Goal: Task Accomplishment & Management: Manage account settings

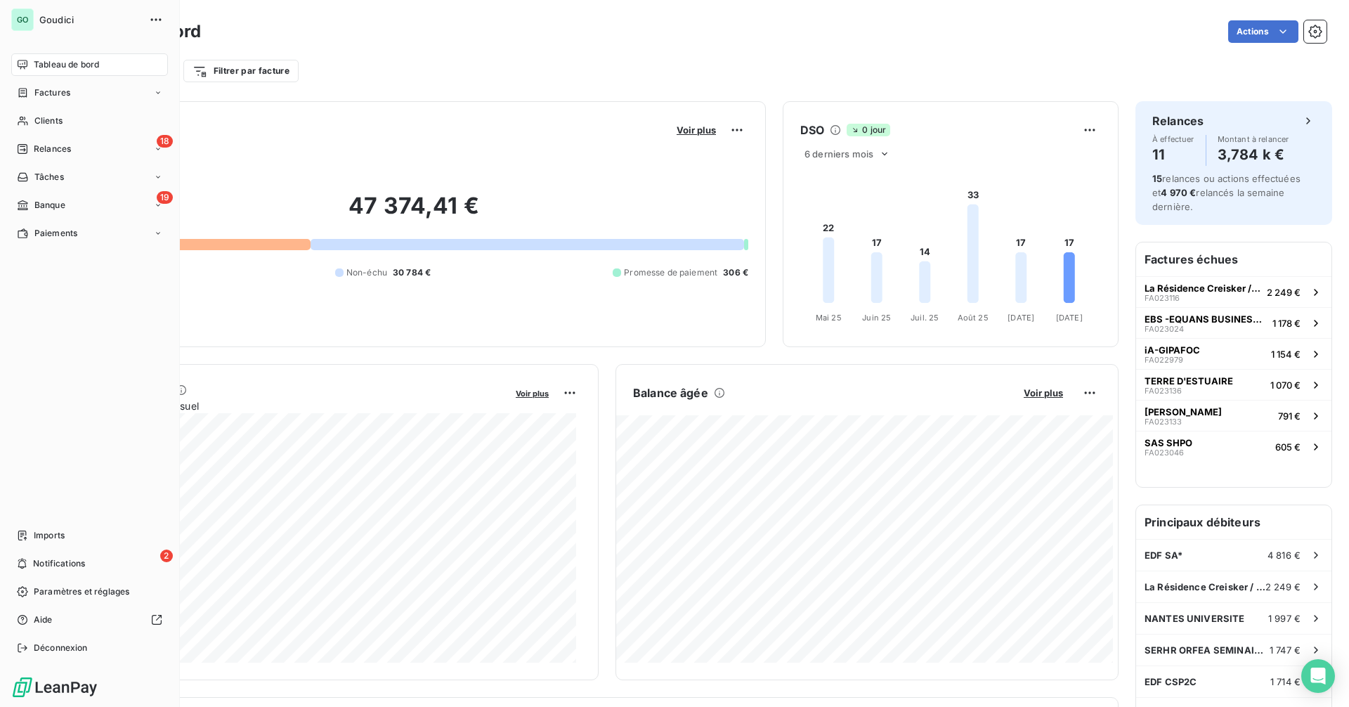
drag, startPoint x: 56, startPoint y: 150, endPoint x: 182, endPoint y: 159, distance: 126.1
click at [56, 150] on span "Relances" at bounding box center [52, 149] width 37 height 13
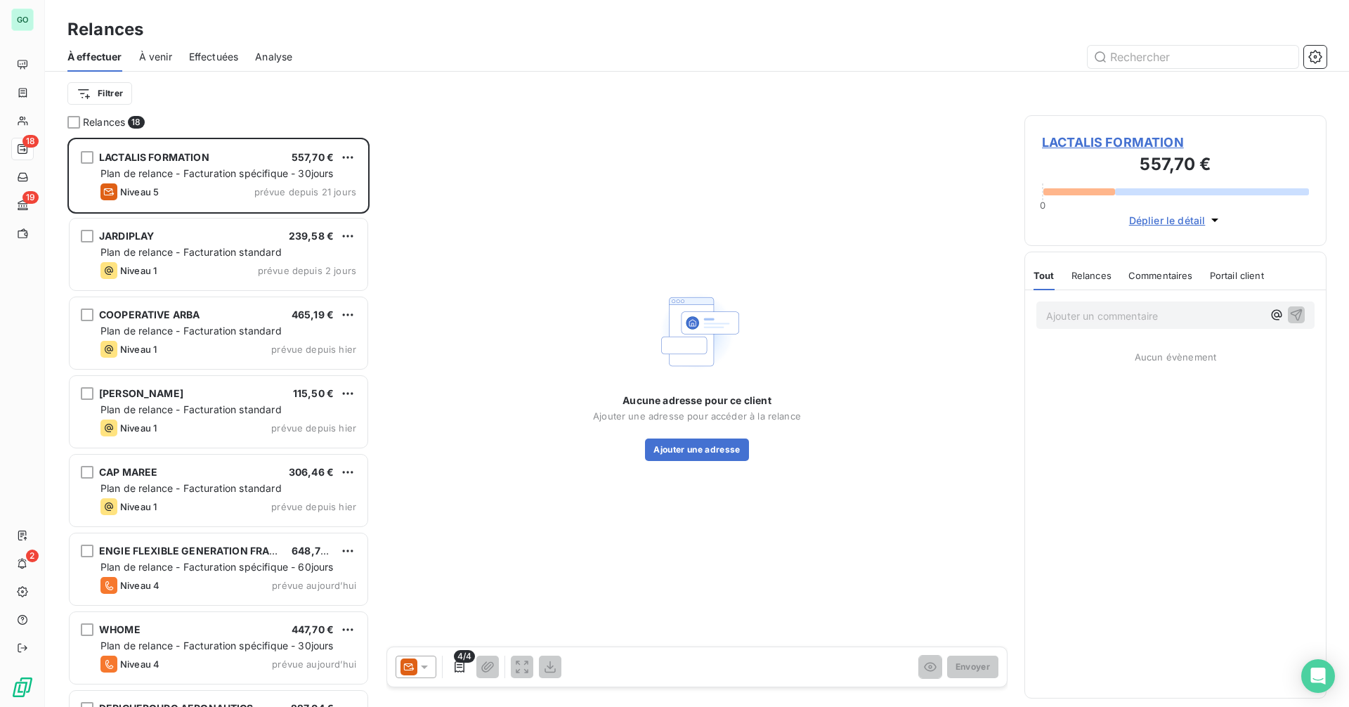
scroll to position [558, 292]
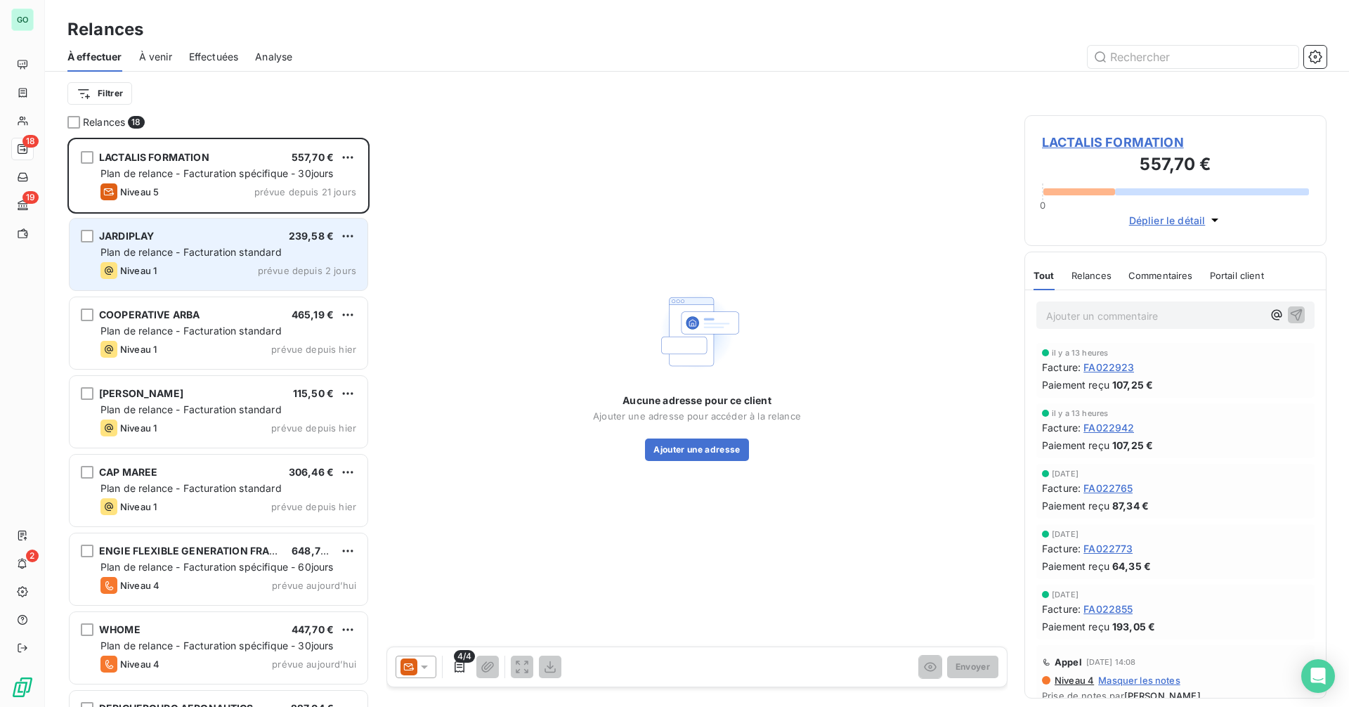
click at [222, 243] on div "JARDIPLAY 239,58 € Plan de relance - Facturation standard Niveau 1 prévue depui…" at bounding box center [219, 254] width 298 height 72
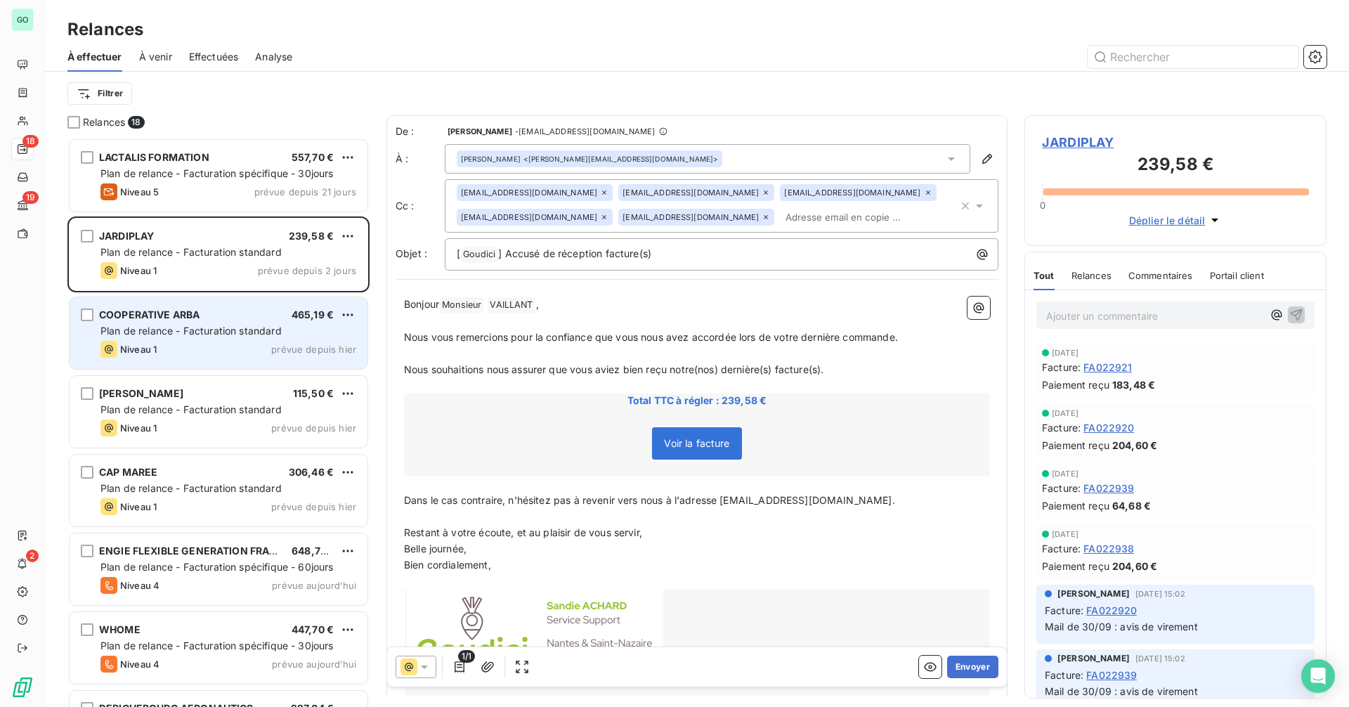
click at [214, 315] on div "COOPERATIVE ARBA 465,19 €" at bounding box center [228, 314] width 256 height 13
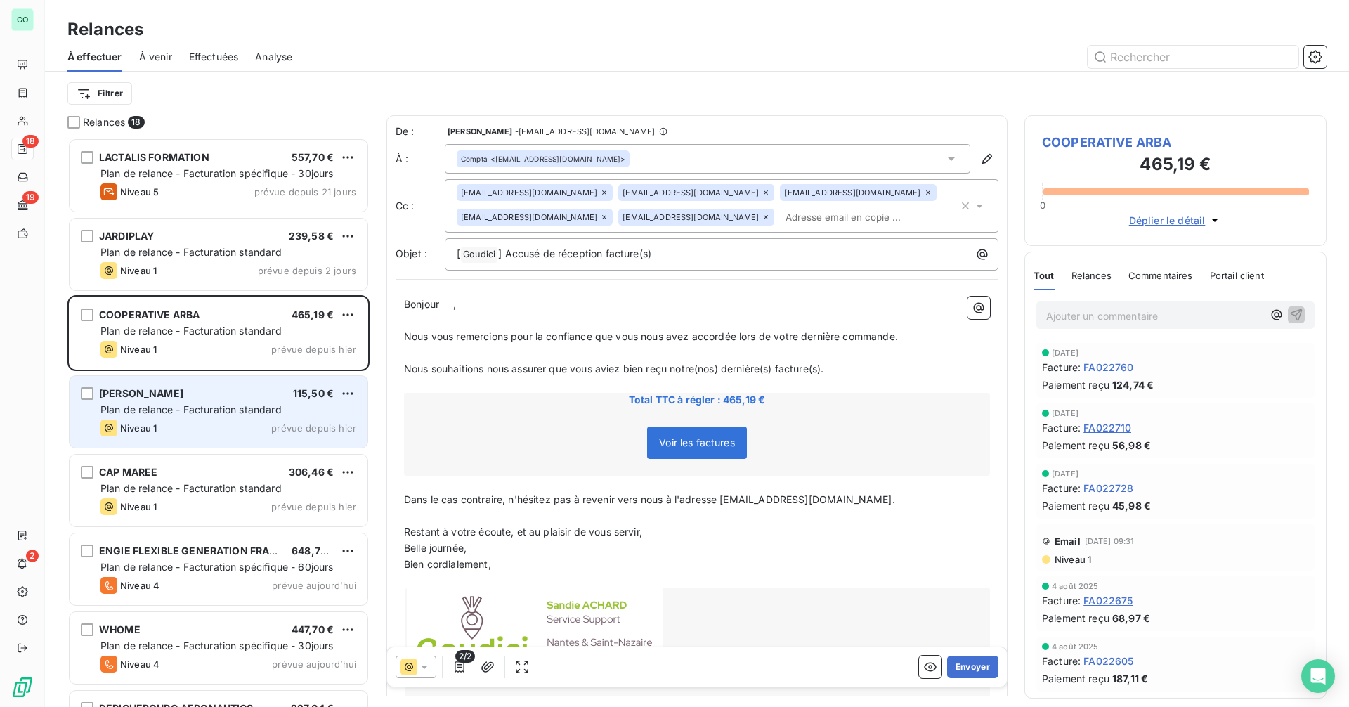
click at [214, 380] on div "[PERSON_NAME] 115,50 € Plan de relance - Facturation standard Niveau 1 prévue d…" at bounding box center [219, 412] width 298 height 72
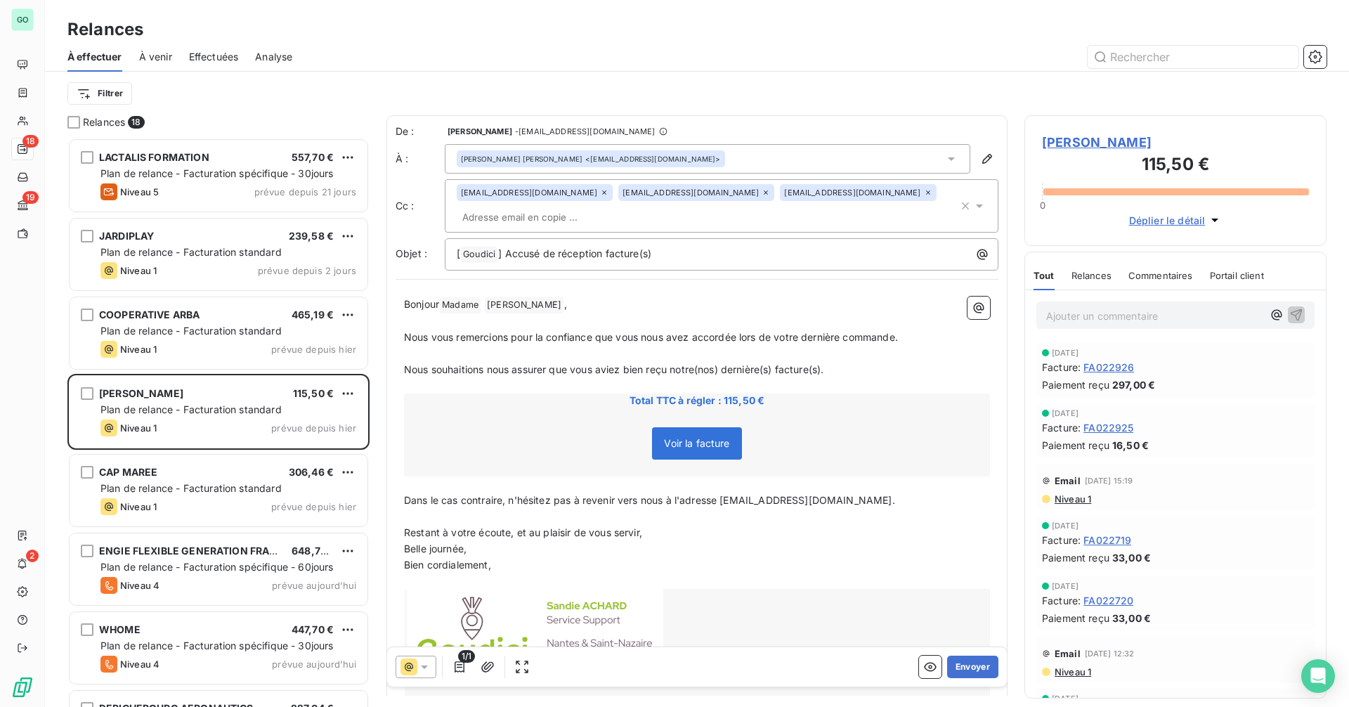
click at [603, 416] on div "Voir la facture" at bounding box center [697, 446] width 582 height 60
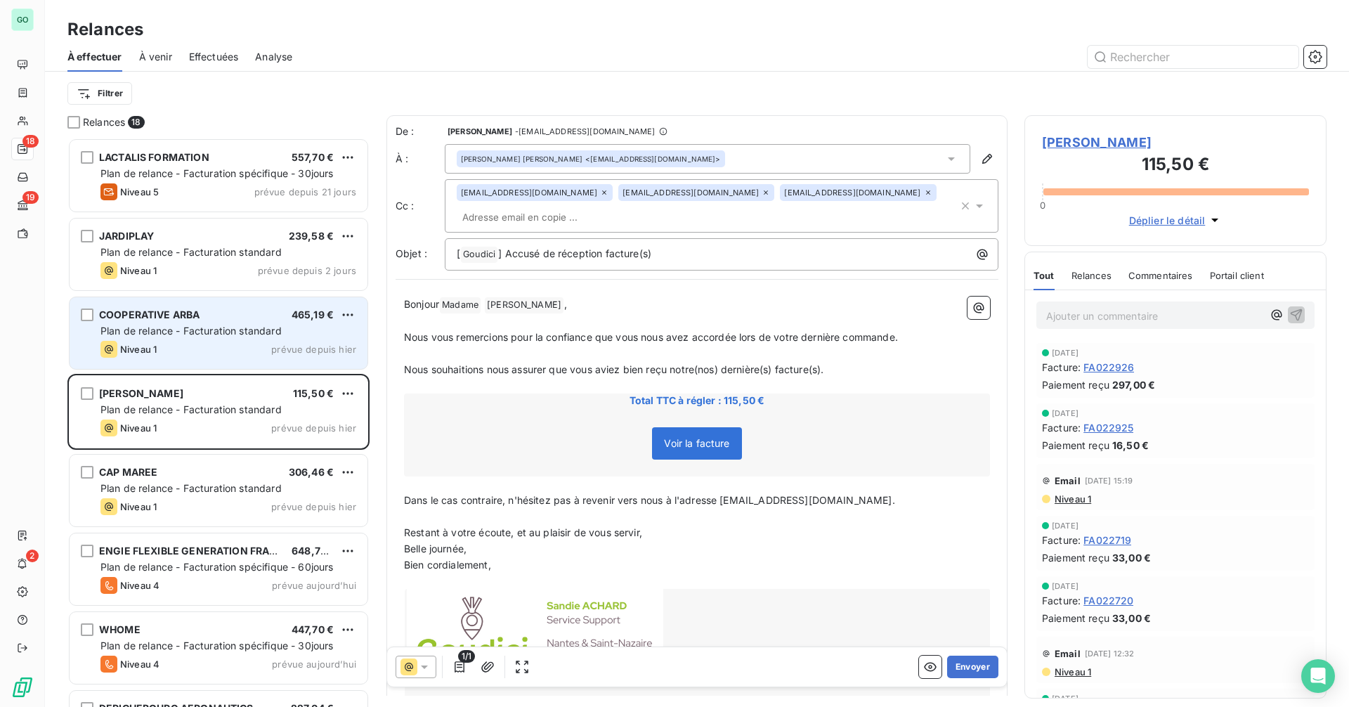
click at [155, 321] on div "COOPERATIVE ARBA" at bounding box center [149, 315] width 100 height 14
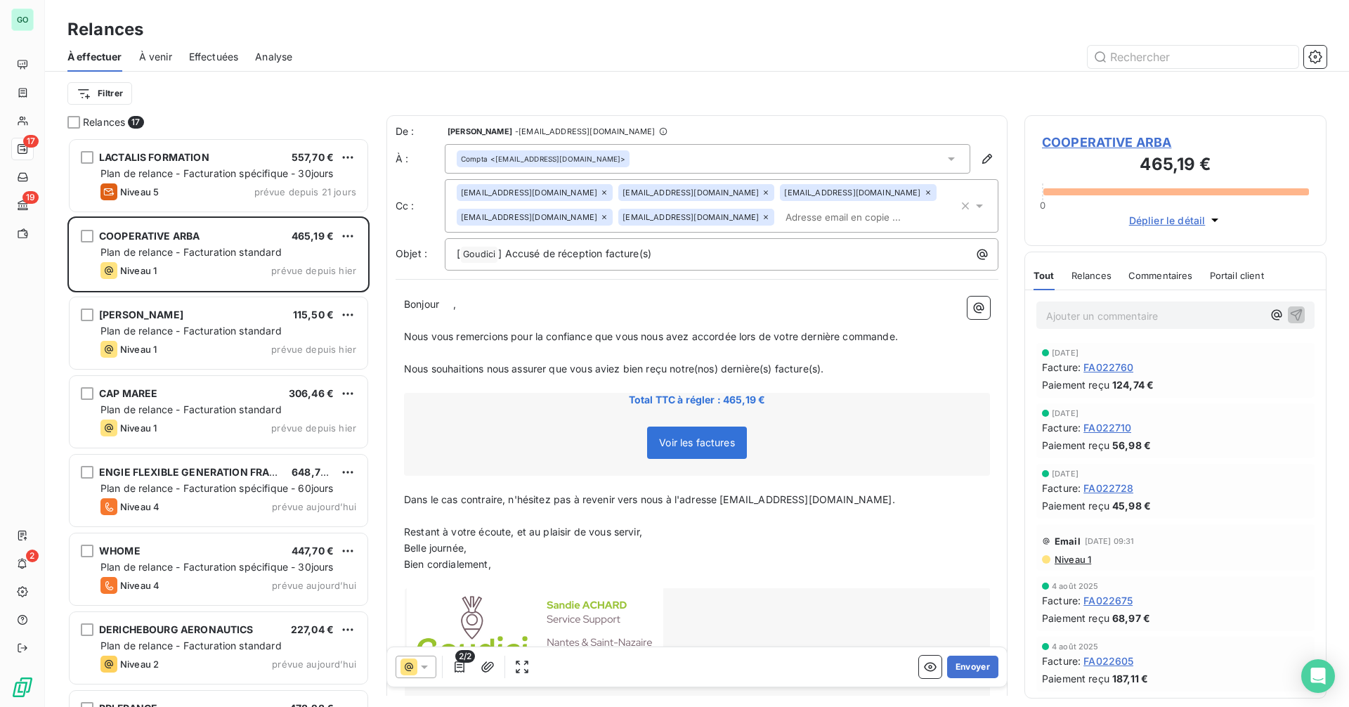
click at [226, 62] on span "Effectuées" at bounding box center [214, 57] width 50 height 14
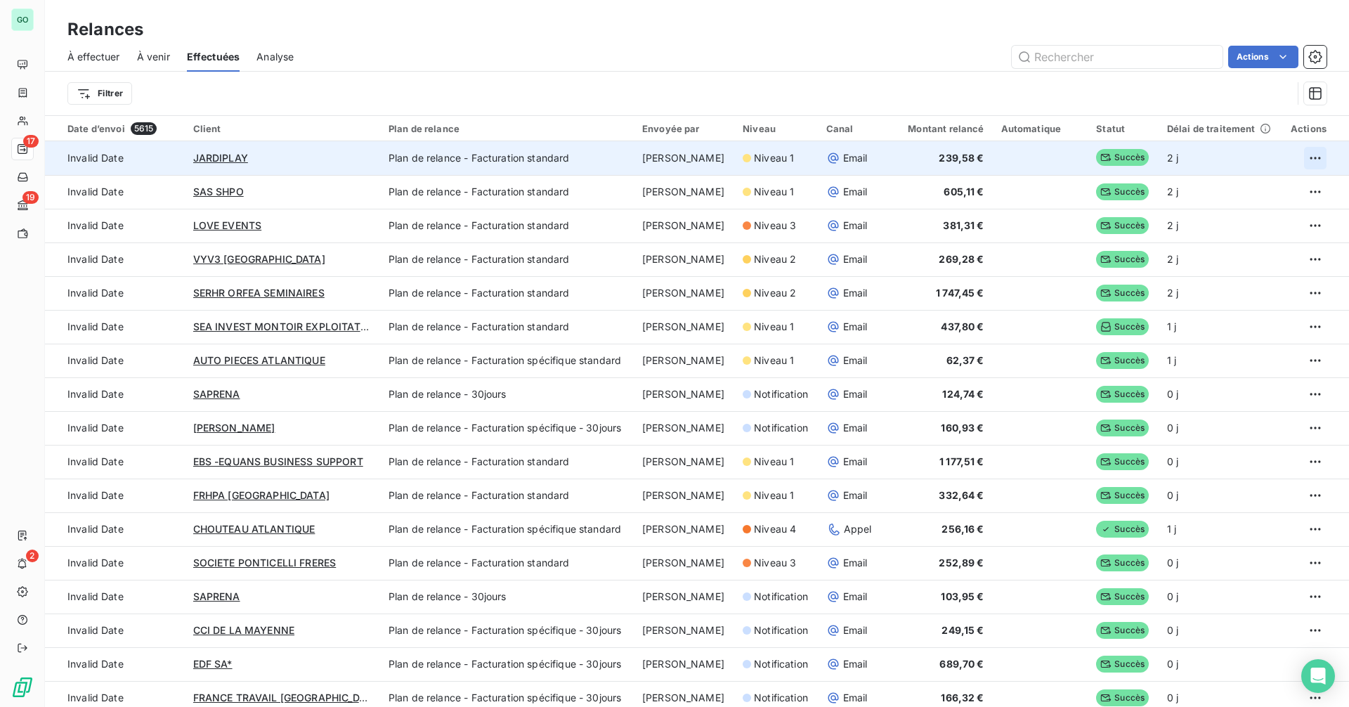
click at [1306, 159] on html "GO 17 19 2 Relances À effectuer À venir Effectuées Analyse Actions Filtrer Date…" at bounding box center [674, 353] width 1349 height 707
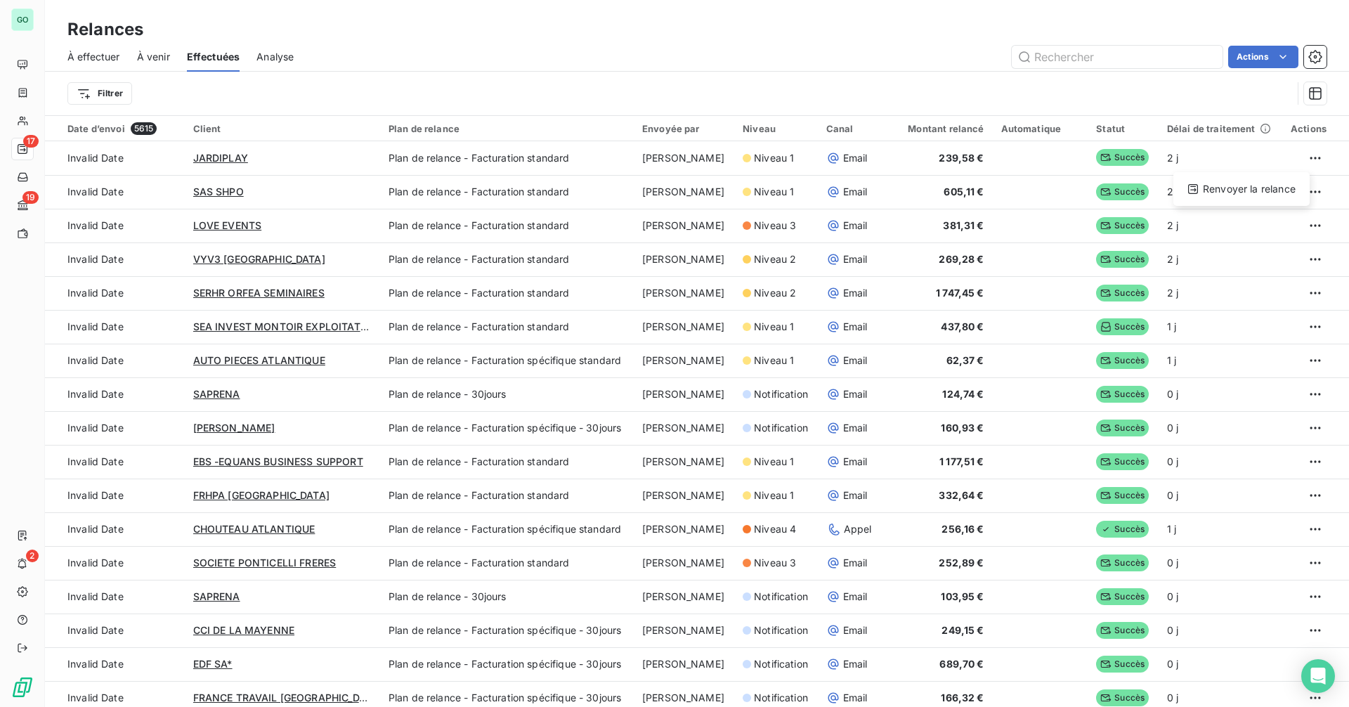
click at [712, 75] on html "GO 17 19 2 Relances À effectuer À venir Effectuées Analyse Actions Filtrer Date…" at bounding box center [674, 353] width 1349 height 707
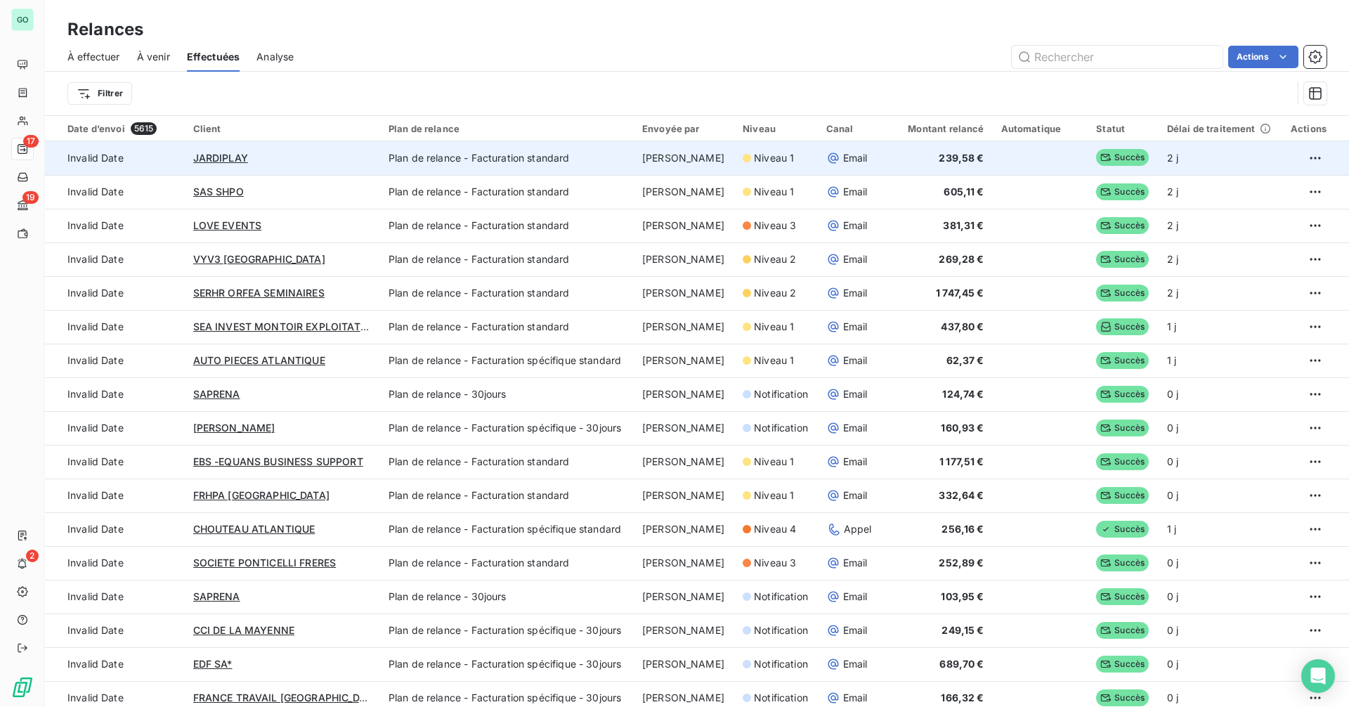
click at [299, 168] on td "JARDIPLAY" at bounding box center [282, 158] width 195 height 34
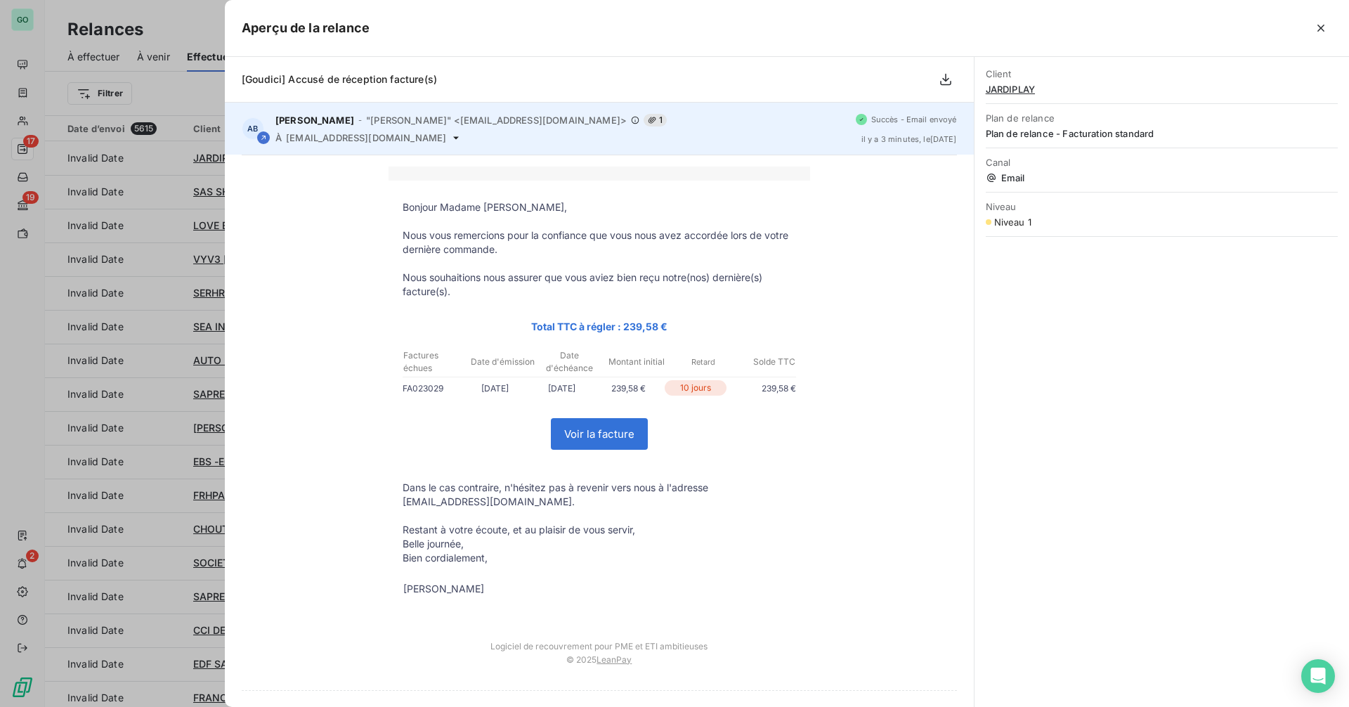
click at [450, 136] on icon at bounding box center [455, 137] width 11 height 11
click at [405, 138] on span "[EMAIL_ADDRESS][DOMAIN_NAME]" at bounding box center [366, 137] width 160 height 11
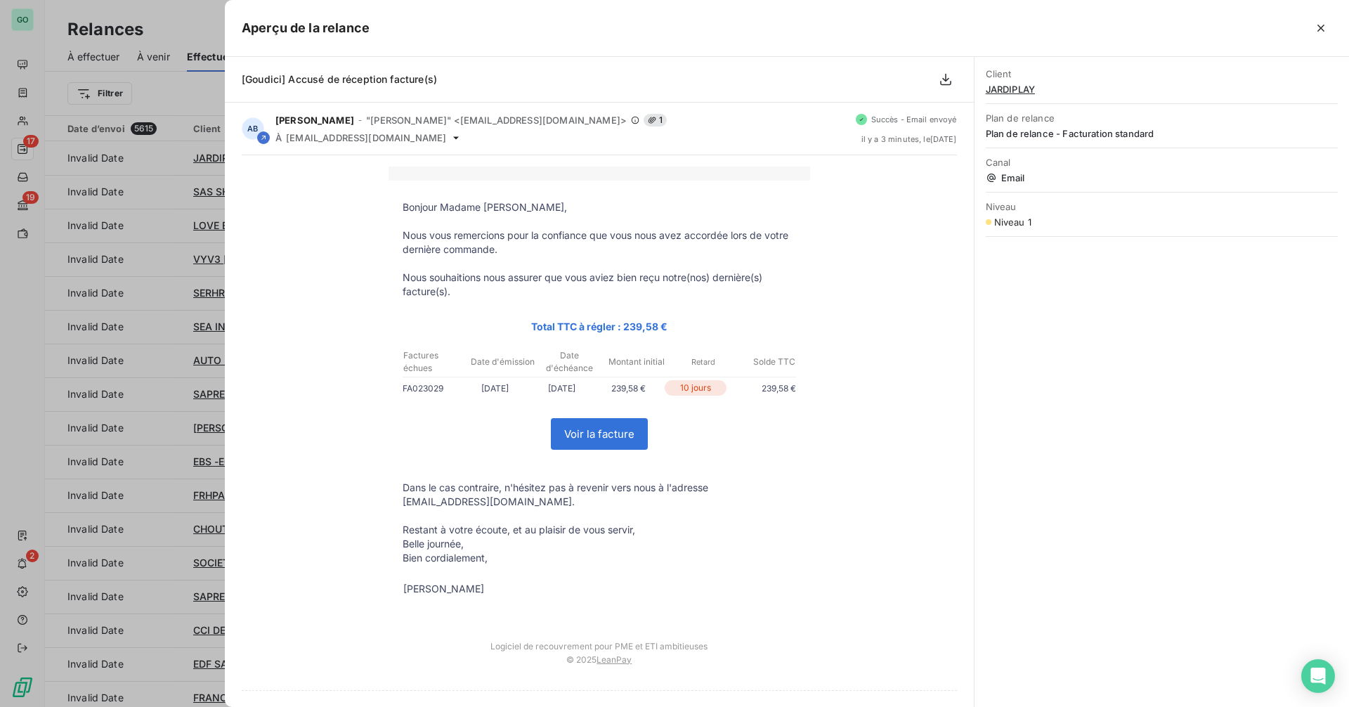
click at [136, 290] on div at bounding box center [674, 353] width 1349 height 707
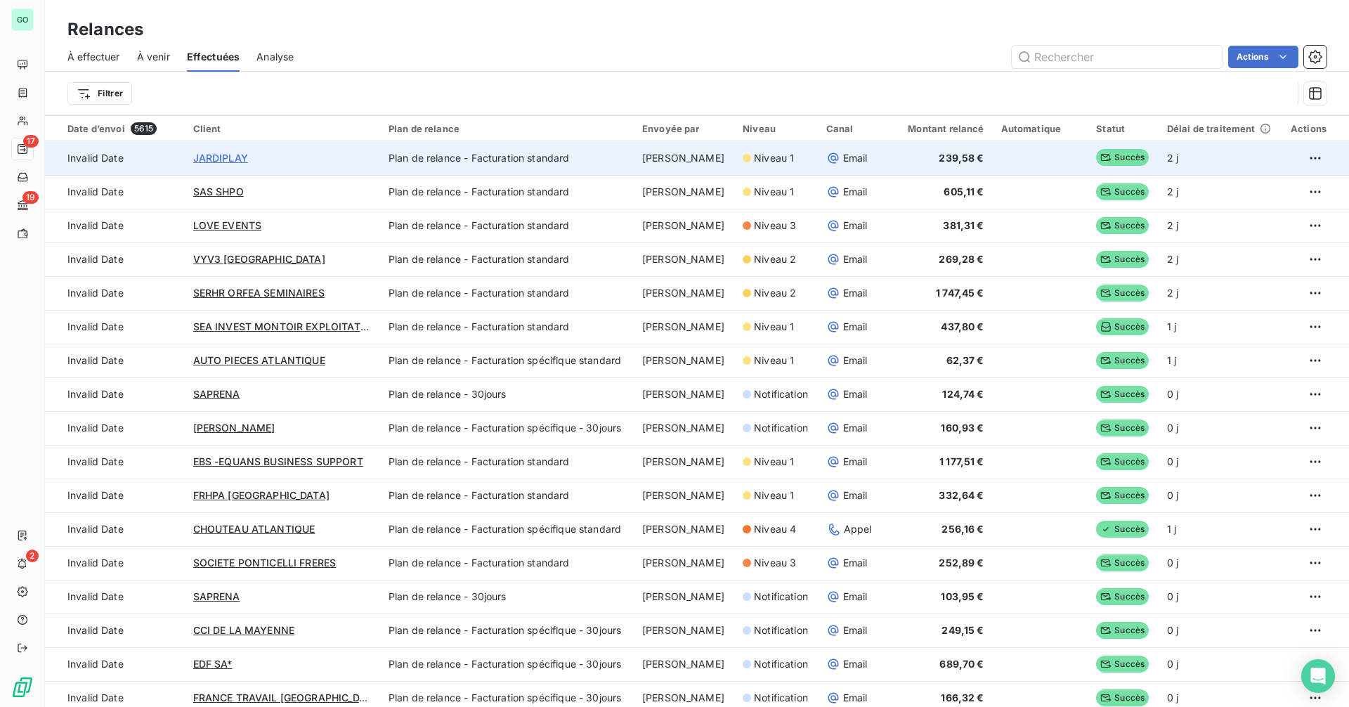
click at [223, 155] on span "JARDIPLAY" at bounding box center [220, 158] width 55 height 12
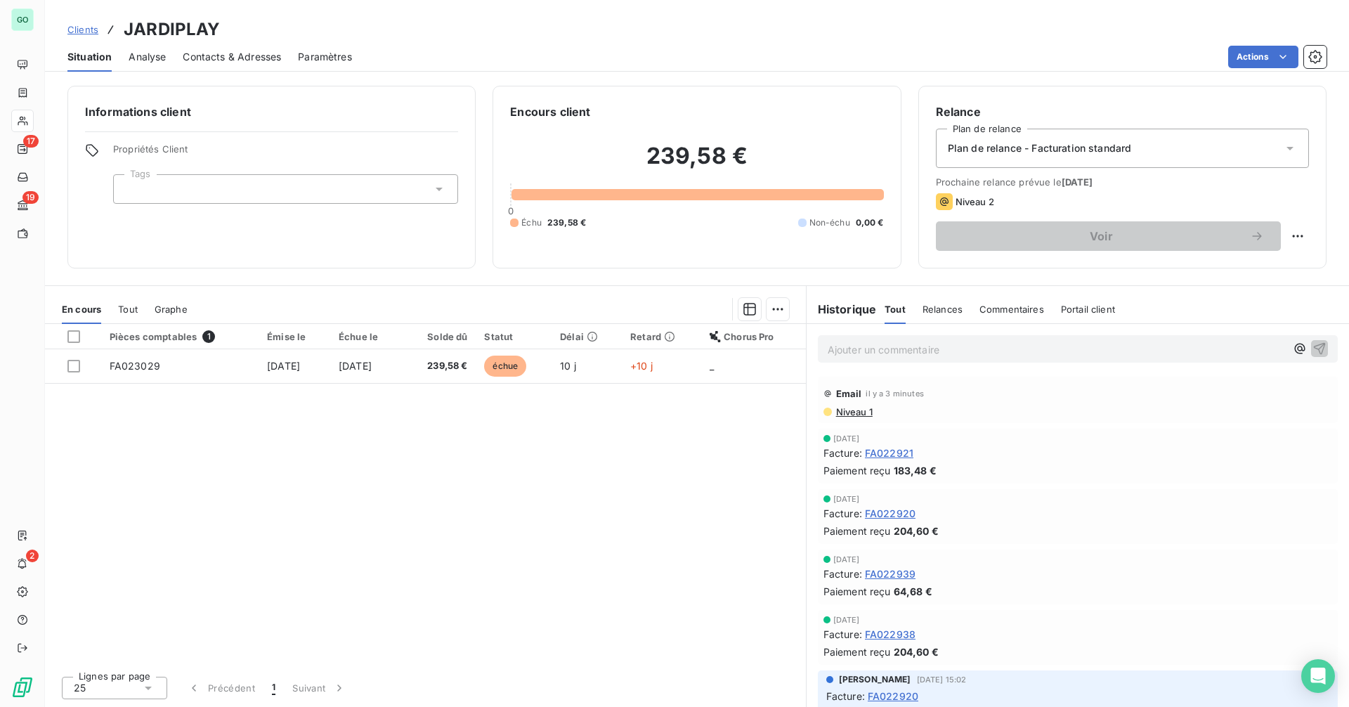
click at [244, 61] on span "Contacts & Adresses" at bounding box center [232, 57] width 98 height 14
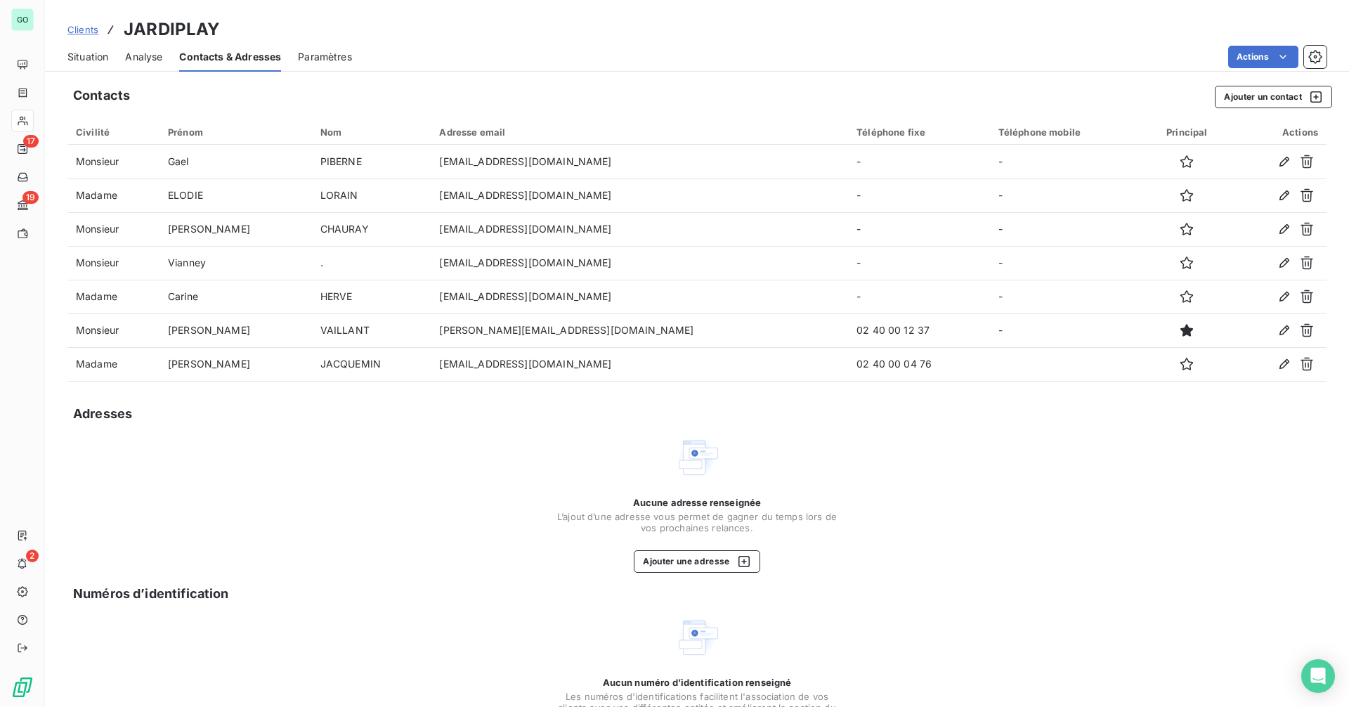
click at [105, 66] on div "Situation" at bounding box center [87, 57] width 41 height 30
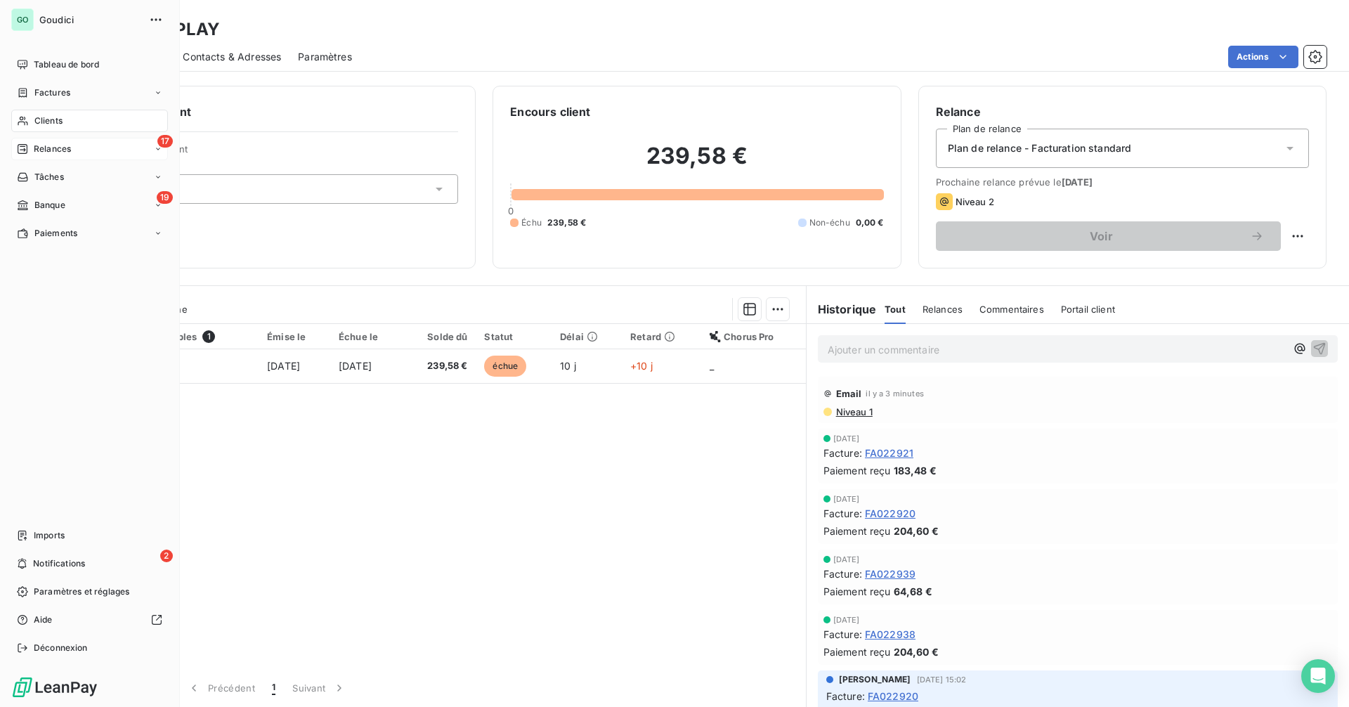
click at [58, 150] on span "Relances" at bounding box center [52, 149] width 37 height 13
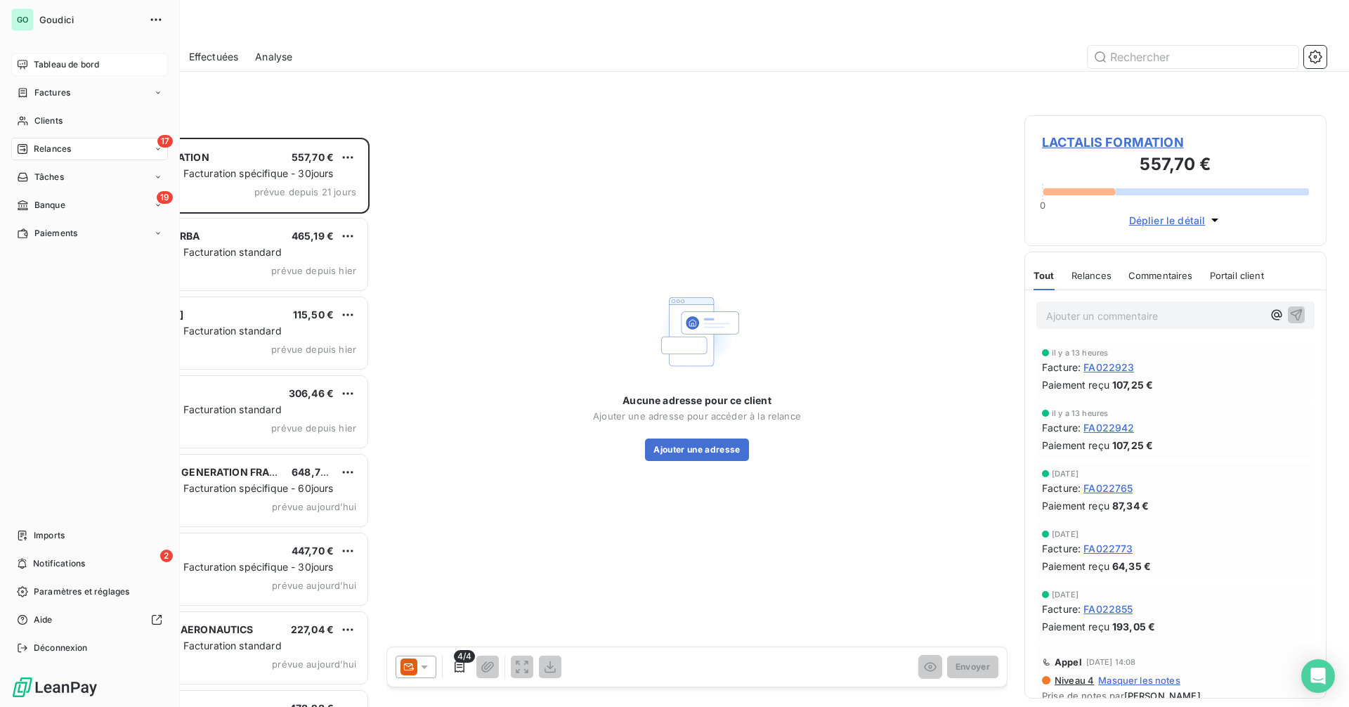
click at [74, 68] on span "Tableau de bord" at bounding box center [66, 64] width 65 height 13
